Goal: Task Accomplishment & Management: Use online tool/utility

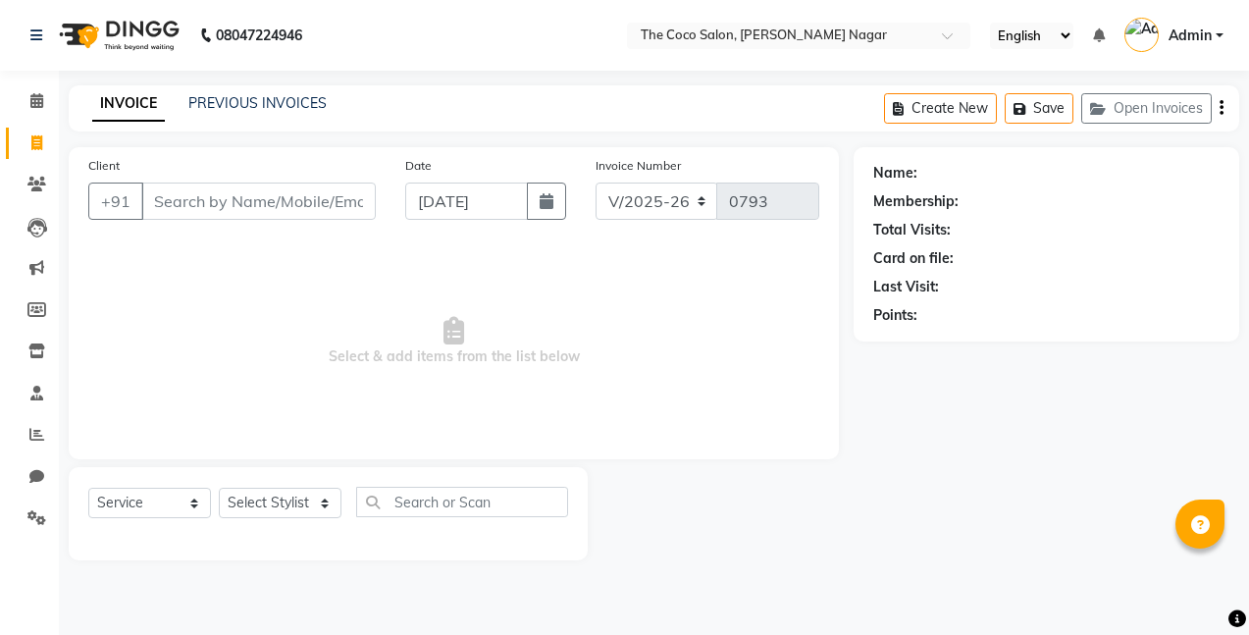
select select "5542"
select select "service"
select select "5542"
select select "service"
